Goal: Transaction & Acquisition: Purchase product/service

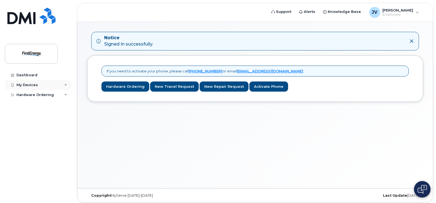
click at [26, 81] on div "My Devices" at bounding box center [38, 85] width 66 height 10
click at [27, 94] on div "Add Device" at bounding box center [30, 95] width 22 height 5
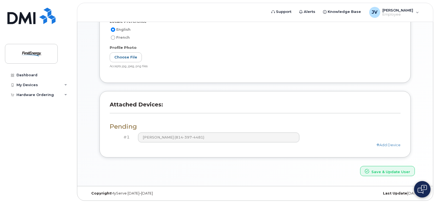
scroll to position [166, 0]
click at [128, 135] on h4 "#1" at bounding box center [122, 137] width 16 height 5
click at [121, 126] on h3 "Pending" at bounding box center [255, 126] width 291 height 7
click at [40, 95] on div "Hardware Ordering" at bounding box center [34, 95] width 37 height 4
click at [33, 113] on div "New Order" at bounding box center [29, 115] width 21 height 5
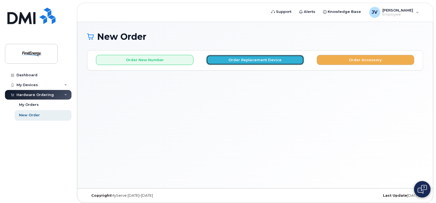
click at [239, 62] on button "Order Replacement Device" at bounding box center [255, 60] width 98 height 10
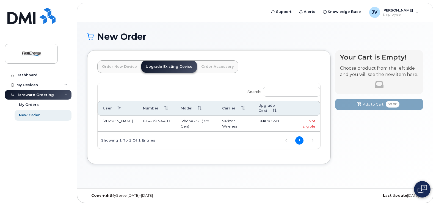
click at [165, 65] on link "Upgrade Existing Device" at bounding box center [169, 67] width 56 height 12
click at [222, 67] on link "Order Accessory" at bounding box center [217, 67] width 41 height 12
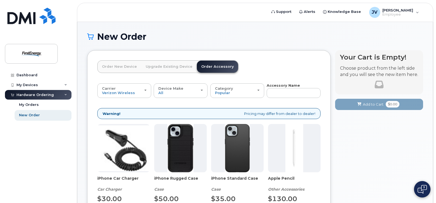
click at [165, 66] on link "Upgrade Existing Device" at bounding box center [169, 67] width 56 height 12
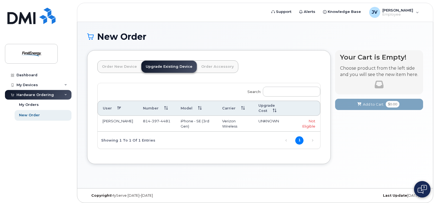
click at [121, 65] on link "Order New Device" at bounding box center [120, 67] width 44 height 12
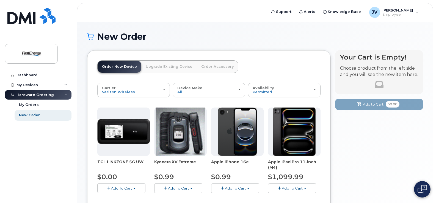
click at [171, 66] on link "Upgrade Existing Device" at bounding box center [169, 67] width 56 height 12
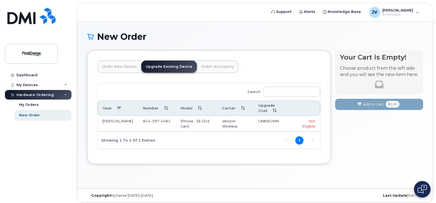
click at [176, 122] on td "iPhone - SE (3rd Gen)" at bounding box center [196, 124] width 41 height 16
click at [159, 122] on span "4481" at bounding box center [164, 121] width 11 height 4
click at [115, 72] on link "Order New Device" at bounding box center [120, 67] width 44 height 12
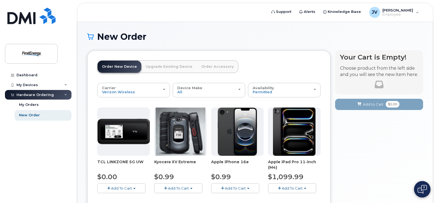
click at [161, 69] on link "Upgrade Existing Device" at bounding box center [169, 67] width 56 height 12
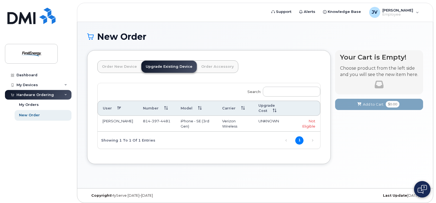
click at [169, 65] on link "Upgrade Existing Device" at bounding box center [169, 67] width 56 height 12
click at [171, 129] on td "814 397 4481" at bounding box center [157, 124] width 38 height 16
click at [310, 126] on div "Not Eligible" at bounding box center [306, 124] width 18 height 10
click at [265, 123] on span "UNKNOWN" at bounding box center [268, 121] width 21 height 4
click at [133, 120] on td "[PERSON_NAME]" at bounding box center [118, 124] width 40 height 16
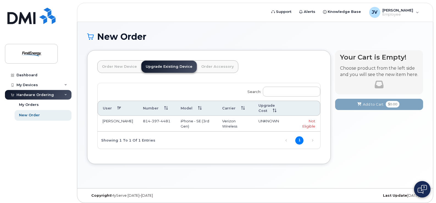
click at [112, 122] on td "[PERSON_NAME]" at bounding box center [118, 124] width 40 height 16
click at [113, 67] on link "Order New Device" at bounding box center [120, 67] width 44 height 12
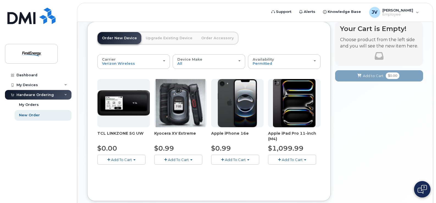
scroll to position [9, 0]
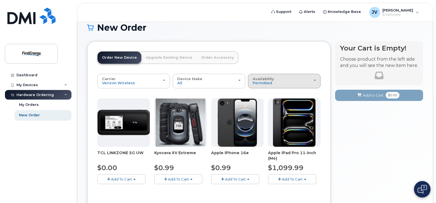
click at [274, 76] on button "Availability Permitted All" at bounding box center [284, 81] width 73 height 14
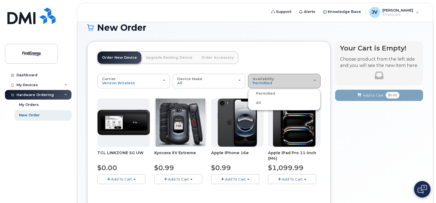
click at [274, 76] on button "Availability Permitted All" at bounding box center [284, 81] width 73 height 14
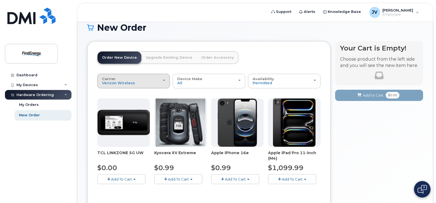
click at [125, 80] on div "Carrier Verizon Wireless AT&T Wireless US Cellular" at bounding box center [133, 81] width 63 height 9
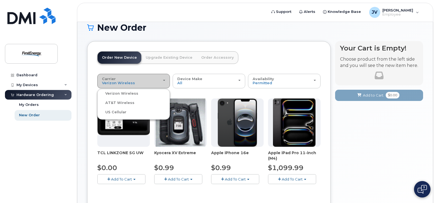
click at [125, 80] on div "Carrier Verizon Wireless AT&T Wireless US Cellular" at bounding box center [133, 81] width 63 height 9
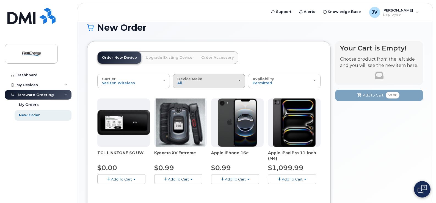
click at [199, 81] on div "Device Make All Cell Phone iPhone Modem Tablet" at bounding box center [208, 81] width 63 height 9
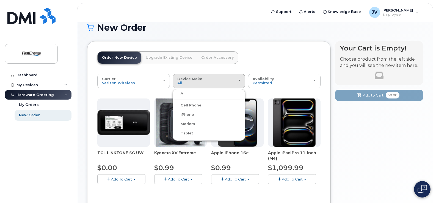
click at [197, 104] on label "Cell Phone" at bounding box center [187, 105] width 27 height 7
click at [0, 0] on input "Cell Phone" at bounding box center [0, 0] width 0 height 0
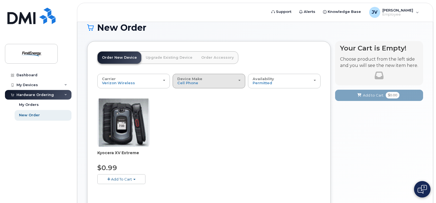
click at [187, 75] on button "Device Make All Cell Phone iPhone Modem Tablet" at bounding box center [209, 81] width 73 height 14
click at [188, 113] on label "iPhone" at bounding box center [184, 115] width 20 height 7
click at [0, 0] on input "iPhone" at bounding box center [0, 0] width 0 height 0
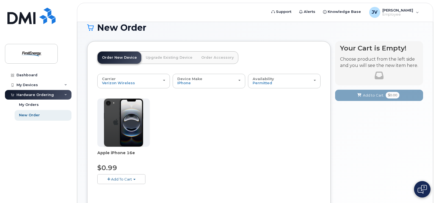
click at [124, 181] on span "Add To Cart" at bounding box center [121, 179] width 21 height 4
click at [196, 158] on div "Apple iPhone 16e $0.99 Add To Cart $0.99 - 2 Year Activation" at bounding box center [208, 146] width 223 height 95
click at [127, 125] on img at bounding box center [124, 123] width 40 height 48
click at [113, 123] on img at bounding box center [124, 123] width 40 height 48
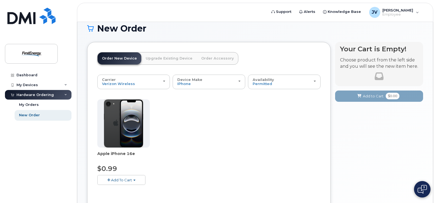
scroll to position [0, 0]
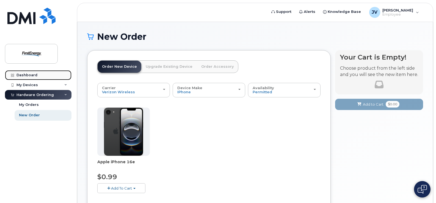
click at [30, 76] on div "Dashboard" at bounding box center [26, 75] width 21 height 4
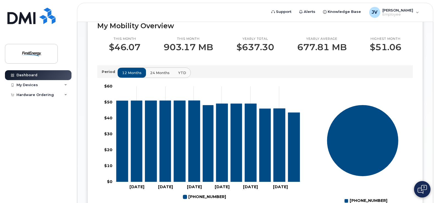
scroll to position [183, 0]
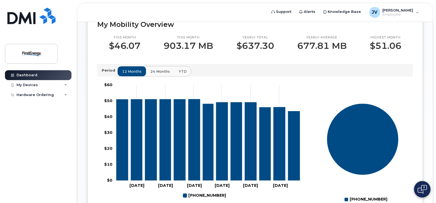
click at [163, 73] on span "24 months" at bounding box center [160, 71] width 20 height 5
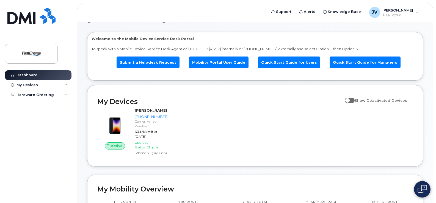
scroll to position [0, 0]
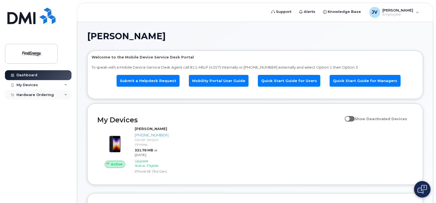
click at [40, 96] on div "Hardware Ordering" at bounding box center [34, 95] width 37 height 4
click at [34, 113] on div "New Order" at bounding box center [29, 115] width 21 height 5
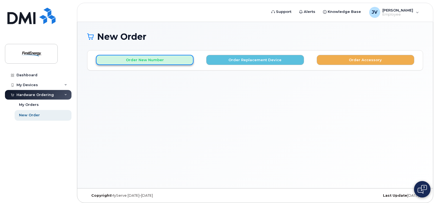
click at [177, 62] on button "Order New Number" at bounding box center [145, 60] width 98 height 10
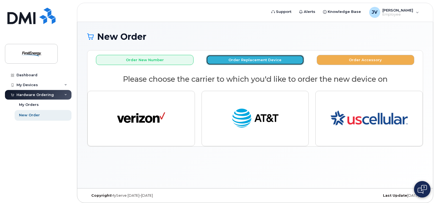
click at [238, 60] on button "Order Replacement Device" at bounding box center [255, 60] width 98 height 10
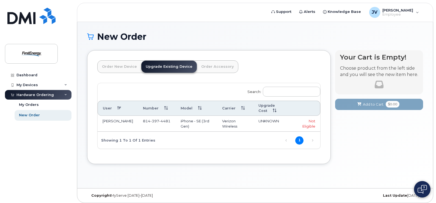
click at [192, 125] on td "iPhone - SE (3rd Gen)" at bounding box center [196, 124] width 41 height 16
click at [115, 68] on link "Order New Device" at bounding box center [120, 67] width 44 height 12
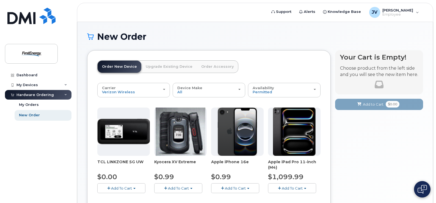
click at [226, 188] on span "Add To Cart" at bounding box center [235, 188] width 21 height 4
click at [233, 201] on link "$0.99 - 2 Year Activation" at bounding box center [239, 198] width 55 height 7
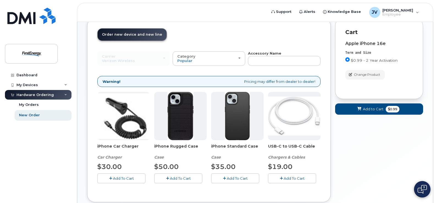
scroll to position [46, 0]
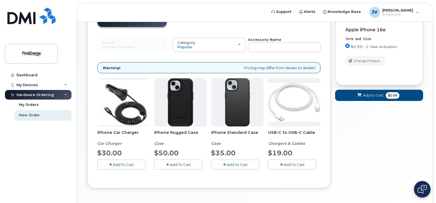
click at [177, 166] on span "Add To Cart" at bounding box center [180, 165] width 21 height 4
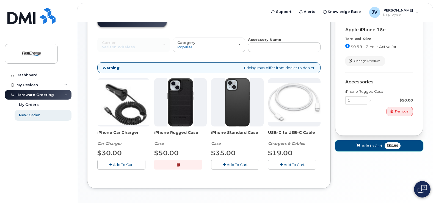
click at [362, 143] on span "Add to Cart" at bounding box center [372, 145] width 21 height 5
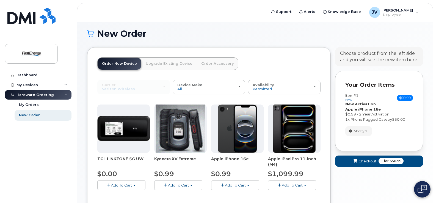
scroll to position [0, 0]
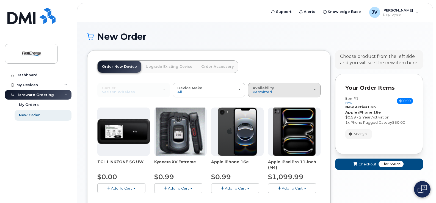
click at [313, 92] on div "Availability Permitted All" at bounding box center [283, 90] width 63 height 9
click at [304, 64] on header "Order New Device Upgrade Existing Device Order Accessory Order new device and n…" at bounding box center [208, 71] width 223 height 23
click at [293, 91] on div "Availability Permitted All" at bounding box center [283, 90] width 63 height 9
click at [259, 113] on label "All" at bounding box center [255, 112] width 12 height 7
click at [0, 0] on input "All" at bounding box center [0, 0] width 0 height 0
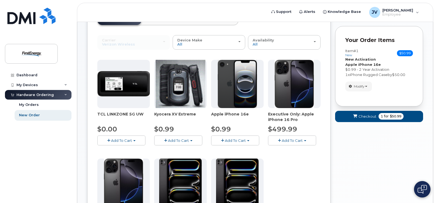
scroll to position [46, 0]
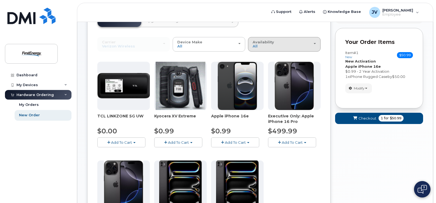
click at [299, 45] on div "Availability Permitted All" at bounding box center [283, 44] width 63 height 9
click at [269, 57] on label "Permitted" at bounding box center [262, 57] width 26 height 7
click at [0, 0] on input "Permitted" at bounding box center [0, 0] width 0 height 0
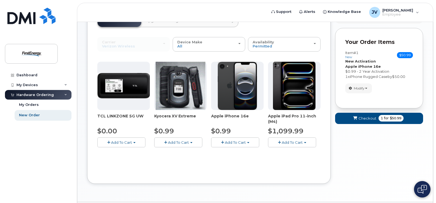
click at [296, 85] on img at bounding box center [294, 86] width 43 height 48
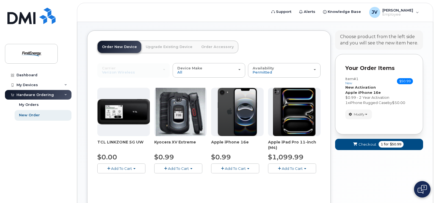
scroll to position [18, 0]
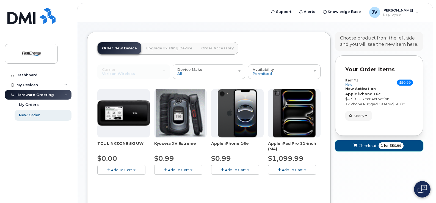
click at [353, 145] on icon "submit" at bounding box center [355, 146] width 4 height 4
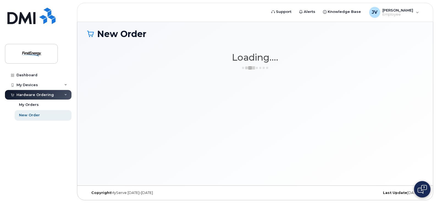
scroll to position [3, 0]
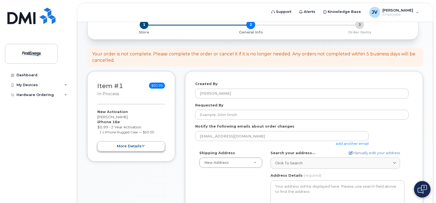
scroll to position [37, 0]
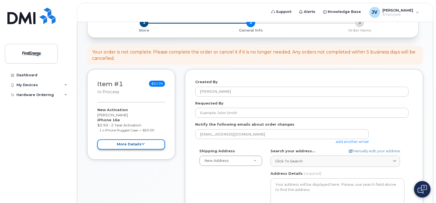
click at [121, 144] on button "more details" at bounding box center [131, 145] width 68 height 10
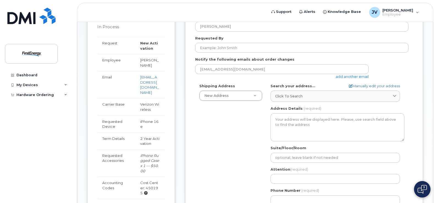
scroll to position [105, 0]
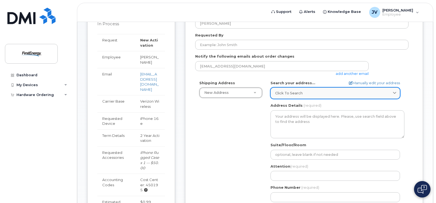
click at [395, 92] on icon at bounding box center [395, 93] width 4 height 4
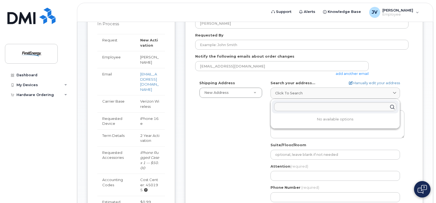
click at [409, 96] on div "Shipping Address New Address New Address AB Search your address... Manually edi…" at bounding box center [304, 144] width 218 height 126
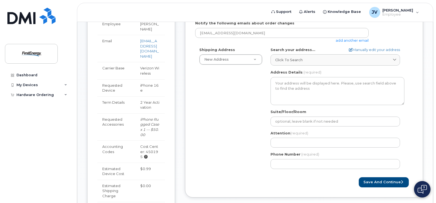
scroll to position [141, 0]
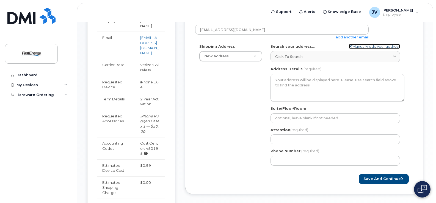
click at [382, 47] on link "Manually edit your address" at bounding box center [374, 46] width 51 height 5
select select
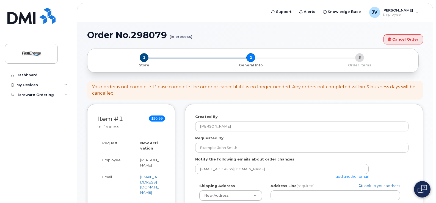
scroll to position [0, 0]
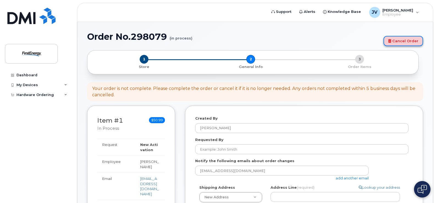
click at [406, 43] on link "Cancel Order" at bounding box center [403, 41] width 40 height 10
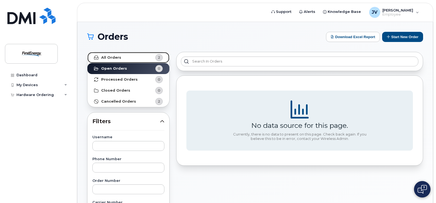
click at [115, 57] on strong "All Orders" at bounding box center [111, 58] width 20 height 4
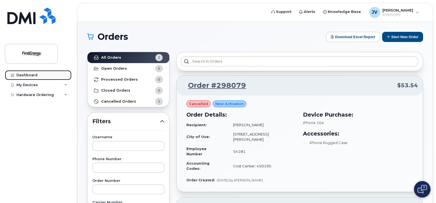
click at [29, 75] on div "Dashboard" at bounding box center [26, 75] width 21 height 4
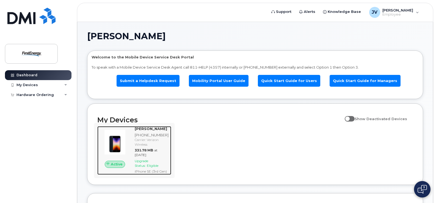
click at [142, 162] on span "Upgrade Status:" at bounding box center [141, 163] width 13 height 9
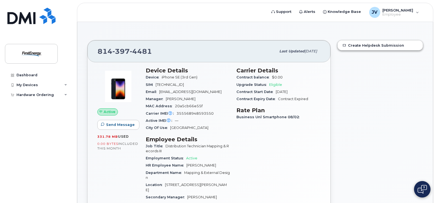
click at [272, 84] on span "Eligible" at bounding box center [275, 85] width 13 height 4
click at [253, 86] on span "Upgrade Status" at bounding box center [252, 85] width 33 height 4
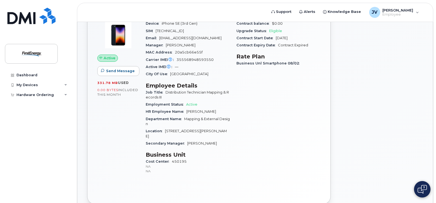
scroll to position [46, 0]
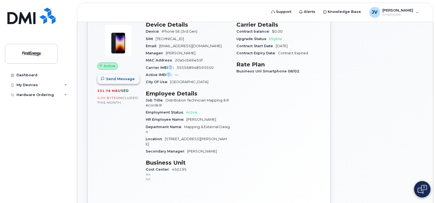
click at [113, 76] on button "Send Message" at bounding box center [118, 79] width 42 height 10
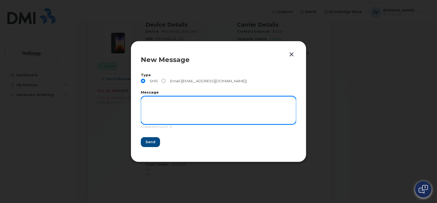
click at [171, 104] on textarea at bounding box center [219, 110] width 156 height 28
type textarea "hi"
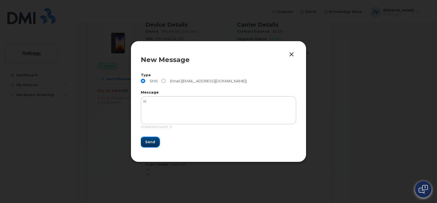
click at [148, 145] on span "Send" at bounding box center [150, 142] width 10 height 5
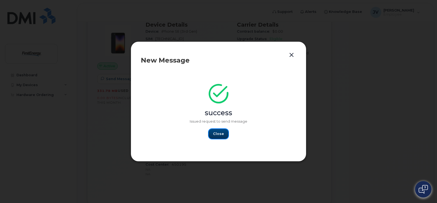
click at [221, 134] on span "Close" at bounding box center [218, 133] width 11 height 5
